Goal: Check status: Check status

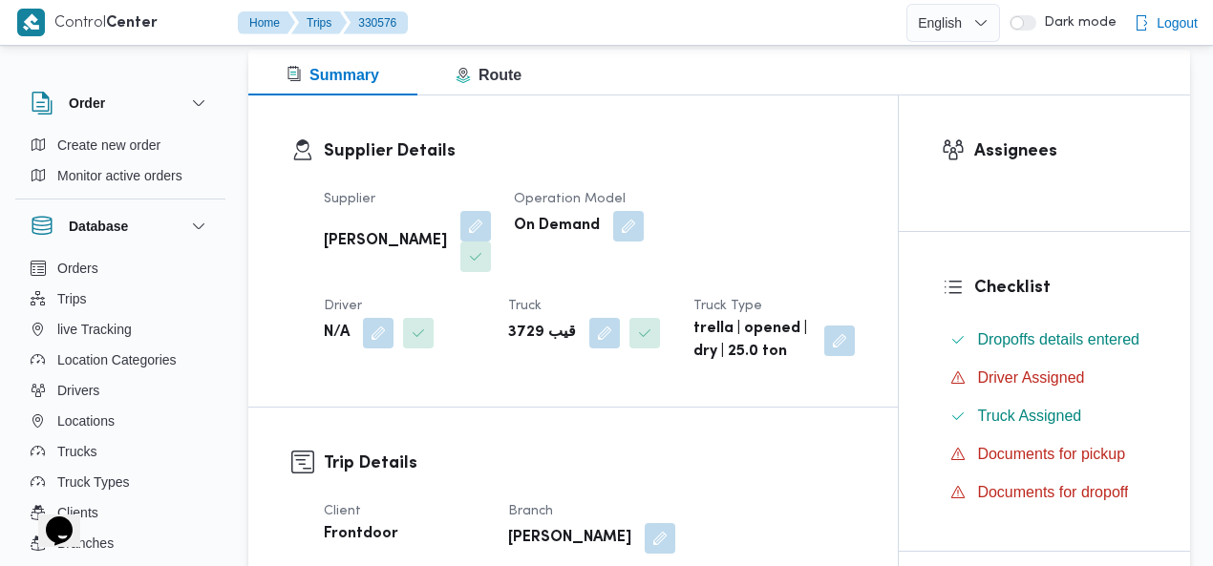
scroll to position [332, 0]
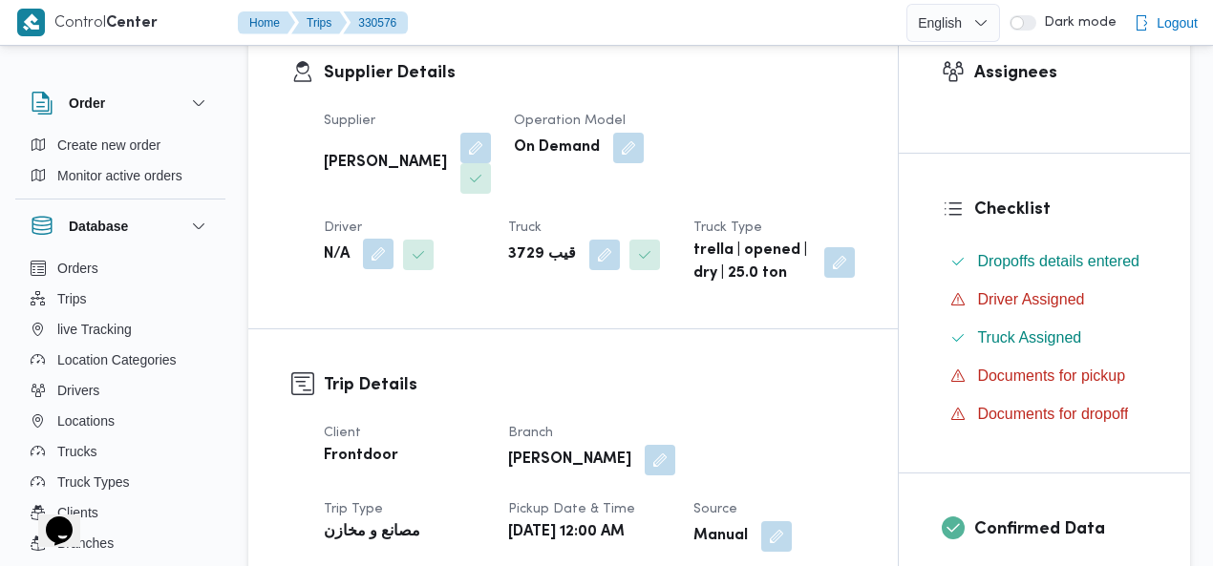
click at [393, 239] on button "button" at bounding box center [378, 254] width 31 height 31
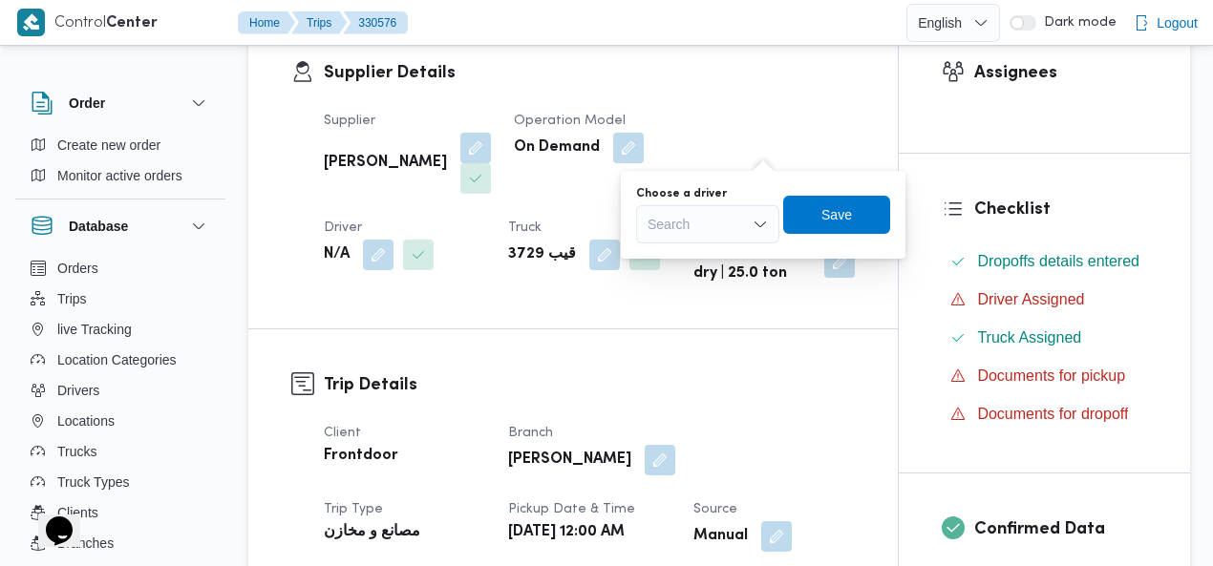
click at [708, 229] on div "Search" at bounding box center [707, 224] width 143 height 38
click at [652, 224] on input "sg'" at bounding box center [656, 224] width 18 height 23
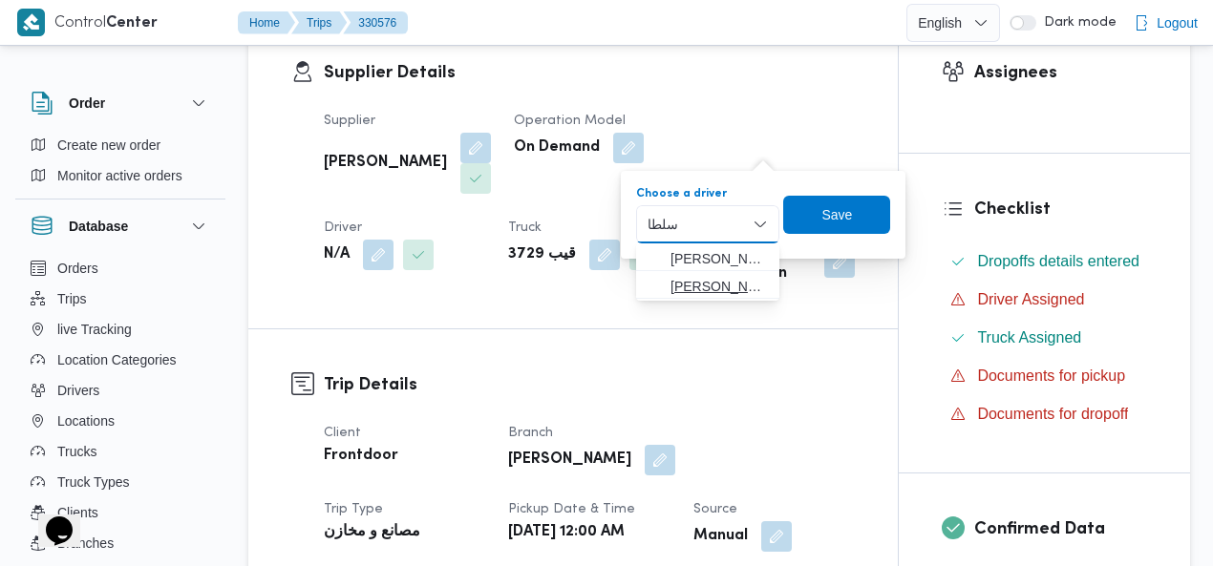
type input "سلطا"
click at [790, 280] on mark "سلطا" at bounding box center [805, 286] width 31 height 15
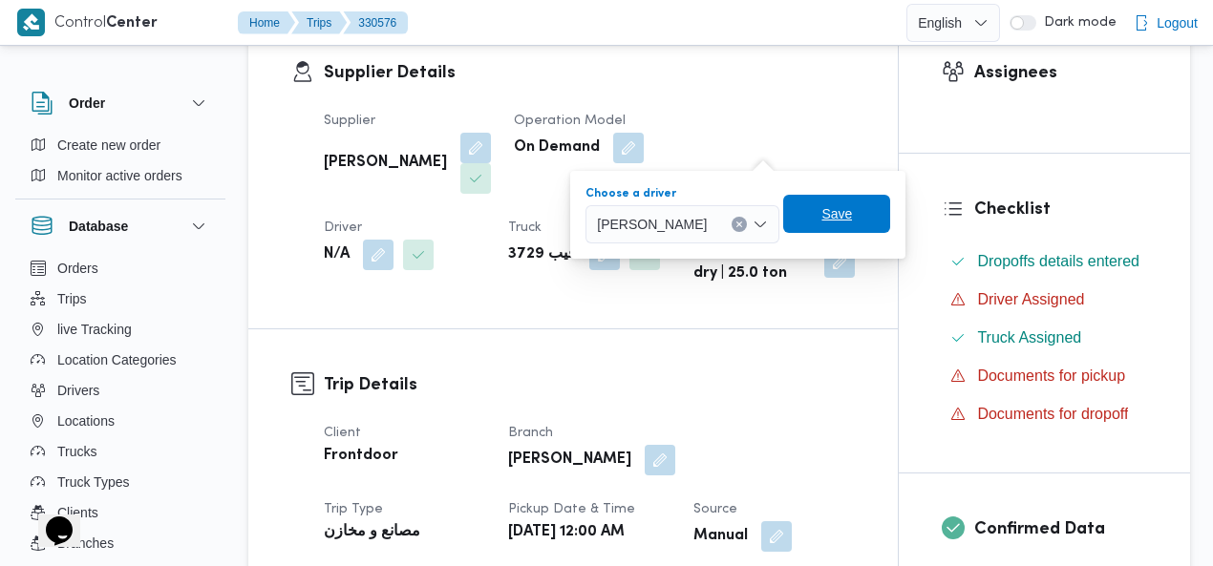
click at [852, 208] on span "Save" at bounding box center [836, 213] width 31 height 23
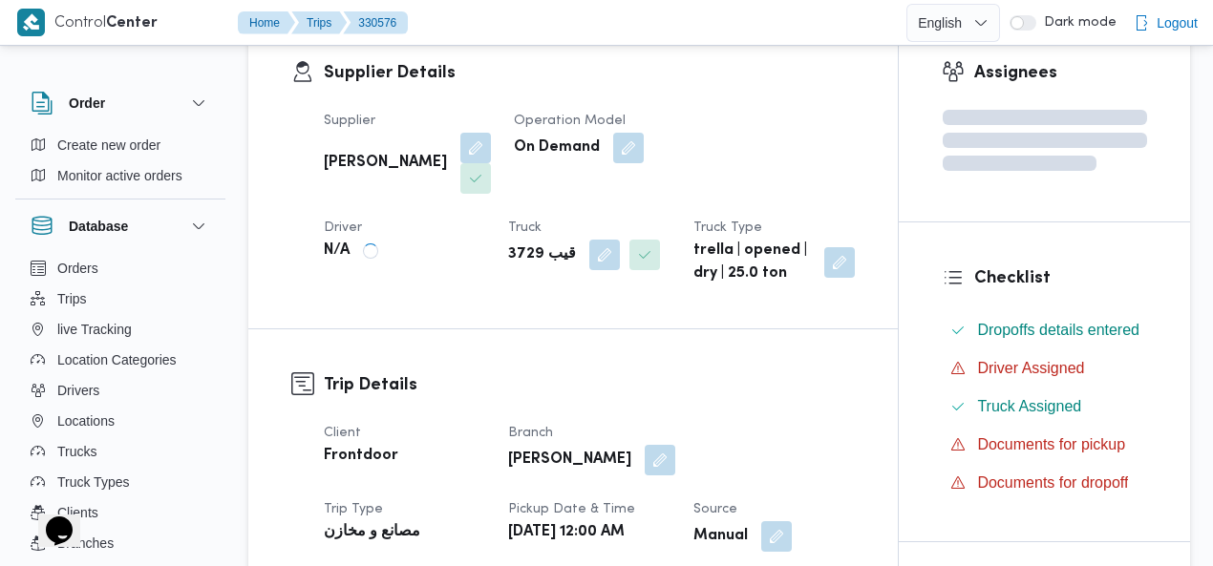
click at [729, 81] on h3 "Supplier Details" at bounding box center [589, 73] width 531 height 26
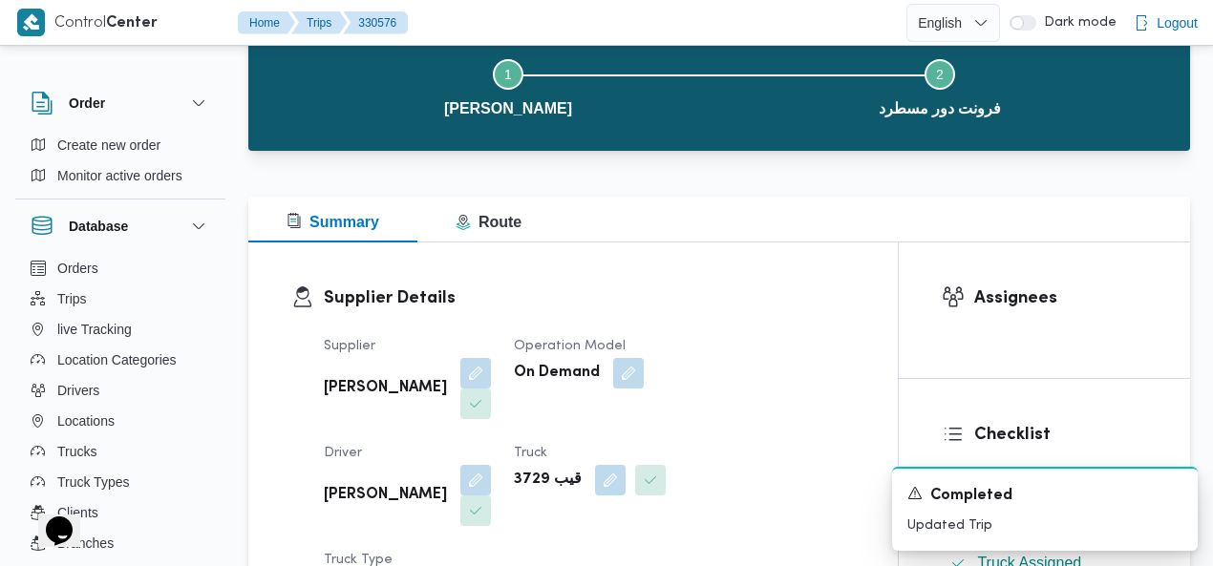
scroll to position [0, 0]
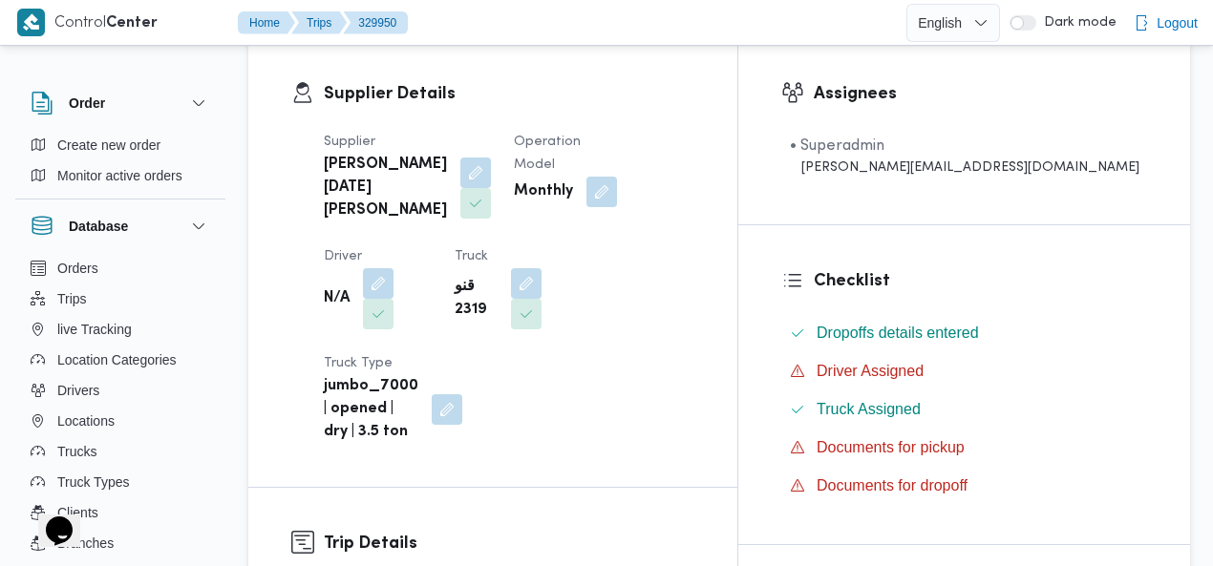
scroll to position [303, 0]
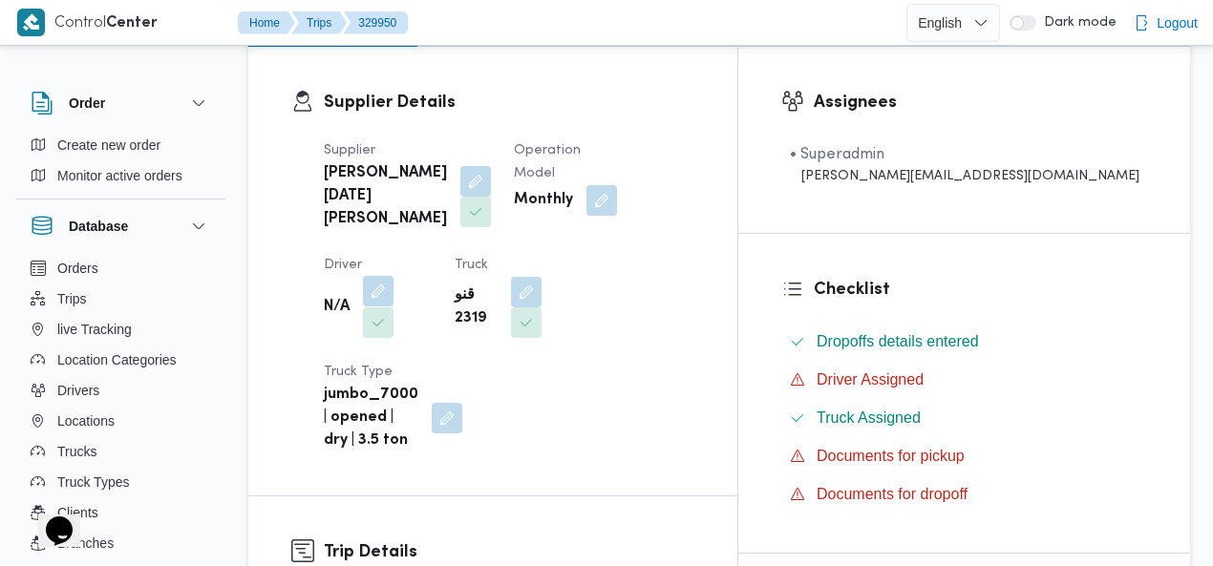
click at [393, 276] on button "button" at bounding box center [378, 291] width 31 height 31
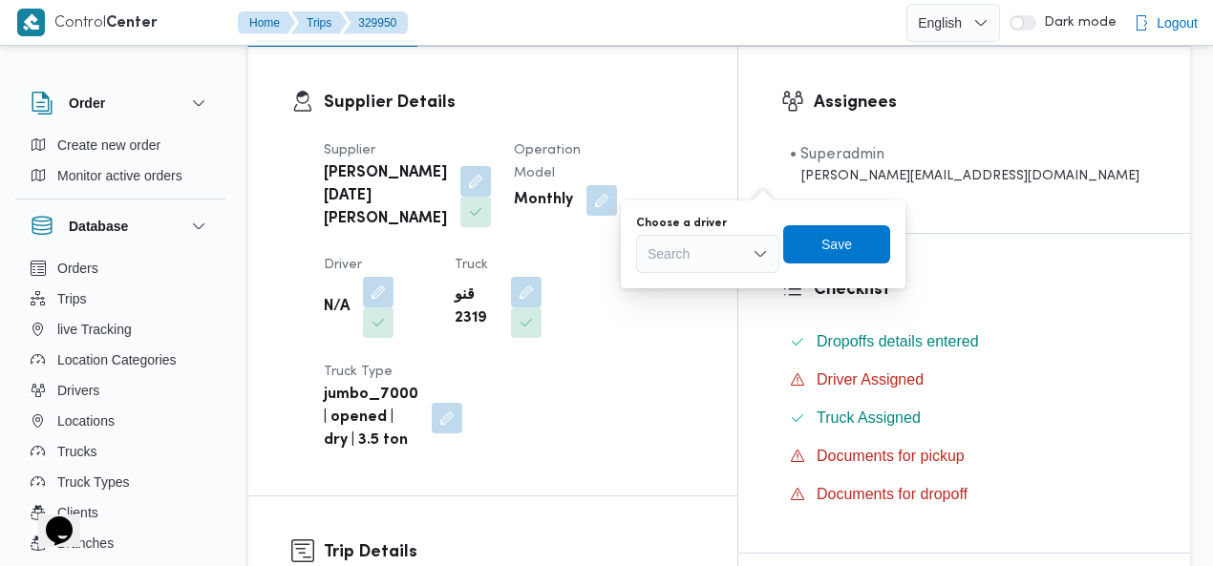
click at [712, 248] on div "Search" at bounding box center [707, 254] width 143 height 38
type input "عز"
click at [649, 253] on input "عز" at bounding box center [654, 254] width 15 height 23
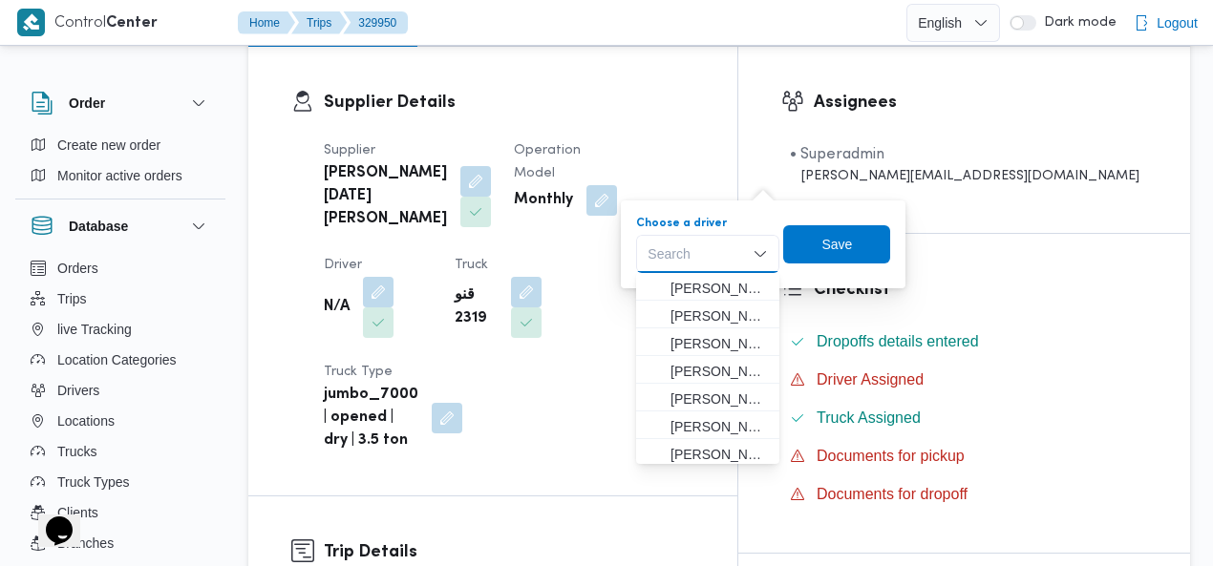
click at [737, 86] on div "Supplier Details Supplier [PERSON_NAME][DATE] [PERSON_NAME] Operation Model Mon…" at bounding box center [492, 271] width 489 height 449
